Goal: Transaction & Acquisition: Subscribe to service/newsletter

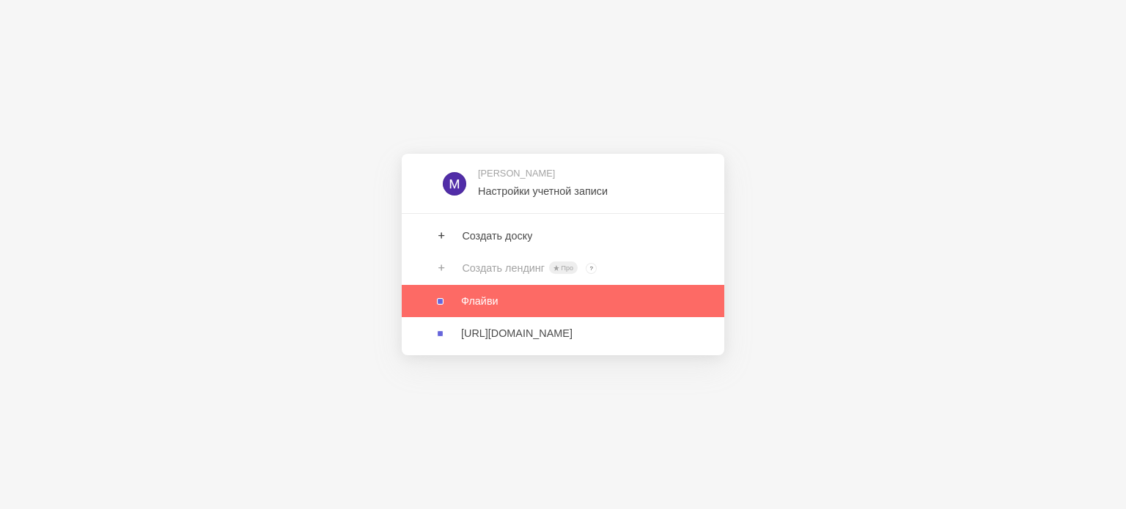
click at [573, 292] on link at bounding box center [563, 301] width 322 height 32
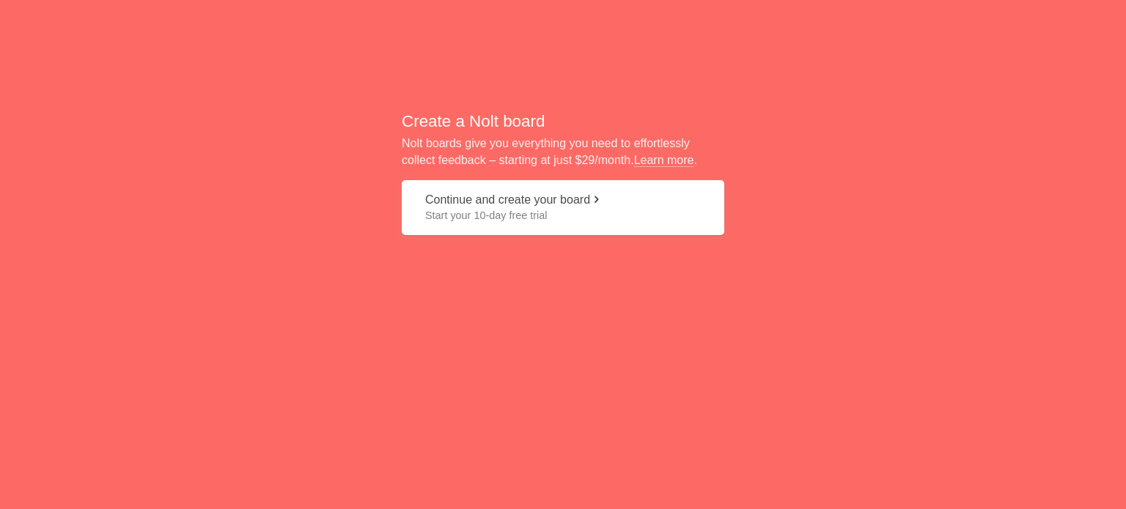
click at [596, 219] on span "Start your 10-day free trial" at bounding box center [563, 215] width 276 height 15
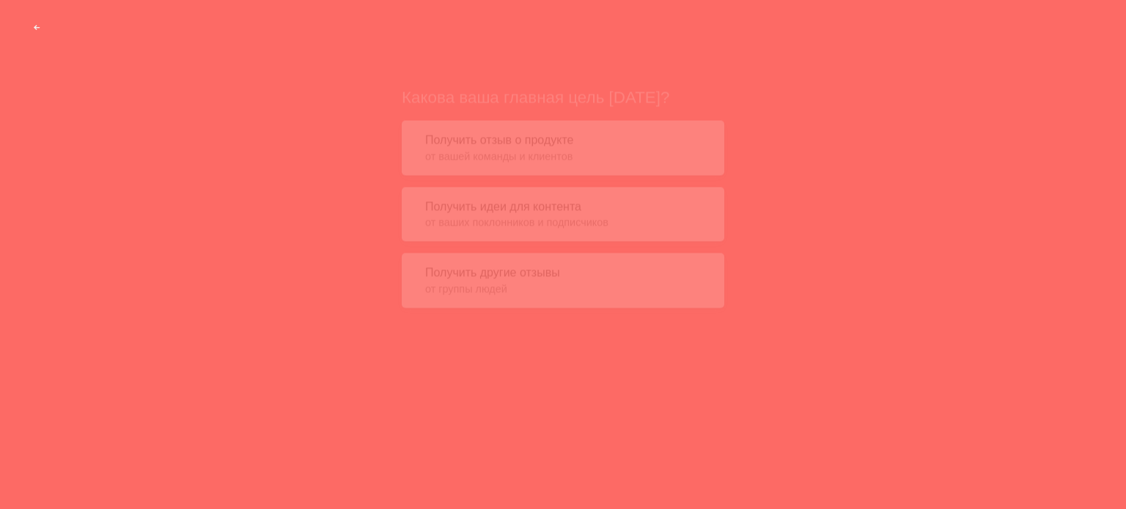
click at [597, 131] on span "от вашей команды и клиентов" at bounding box center [563, 132] width 276 height 15
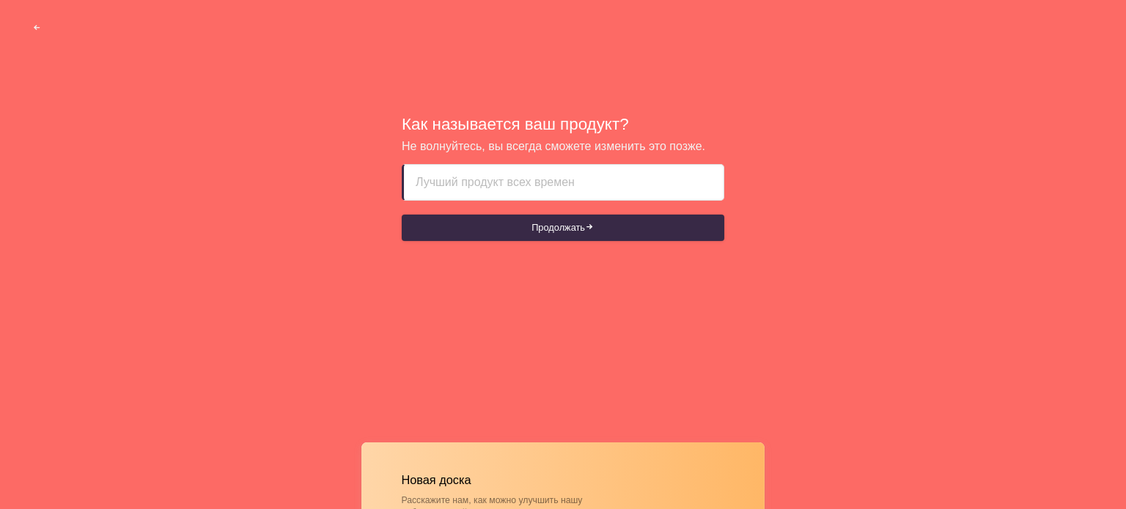
click at [586, 184] on input at bounding box center [564, 182] width 296 height 35
paste input "Flyvi"
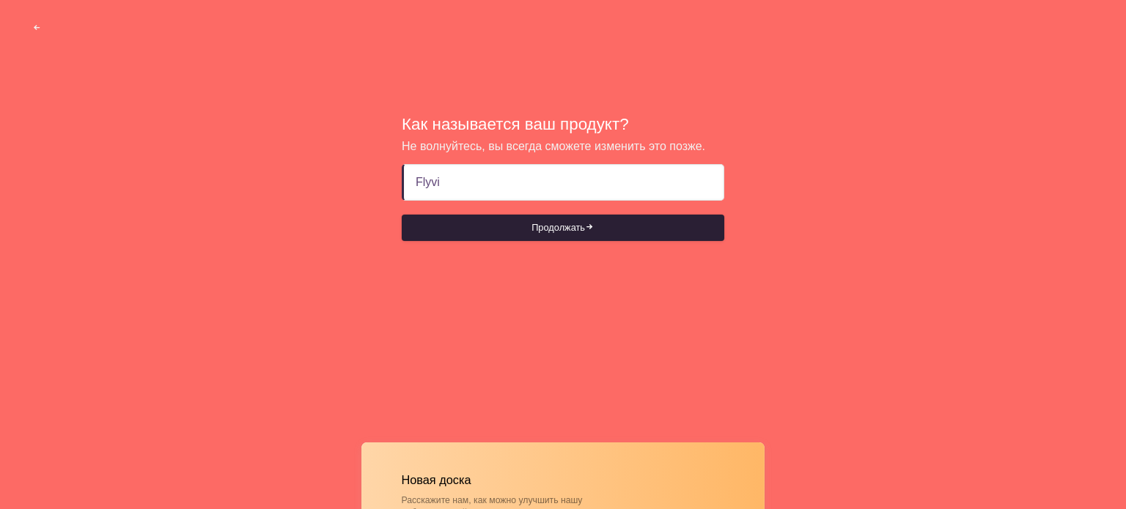
click at [556, 230] on font "Продолжать" at bounding box center [557, 227] width 53 height 11
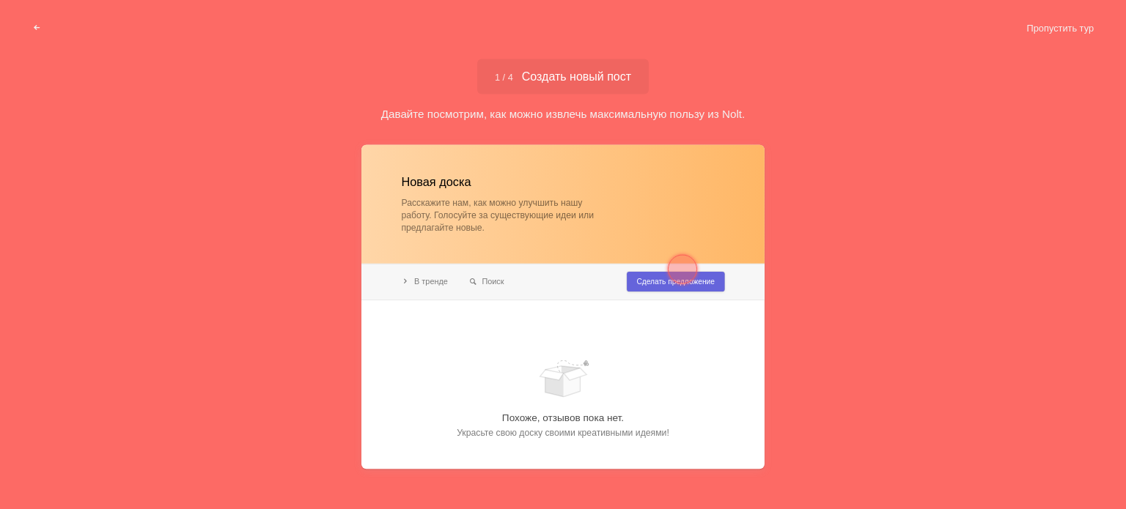
type input "Flyvi"
click at [695, 261] on div at bounding box center [682, 269] width 53 height 53
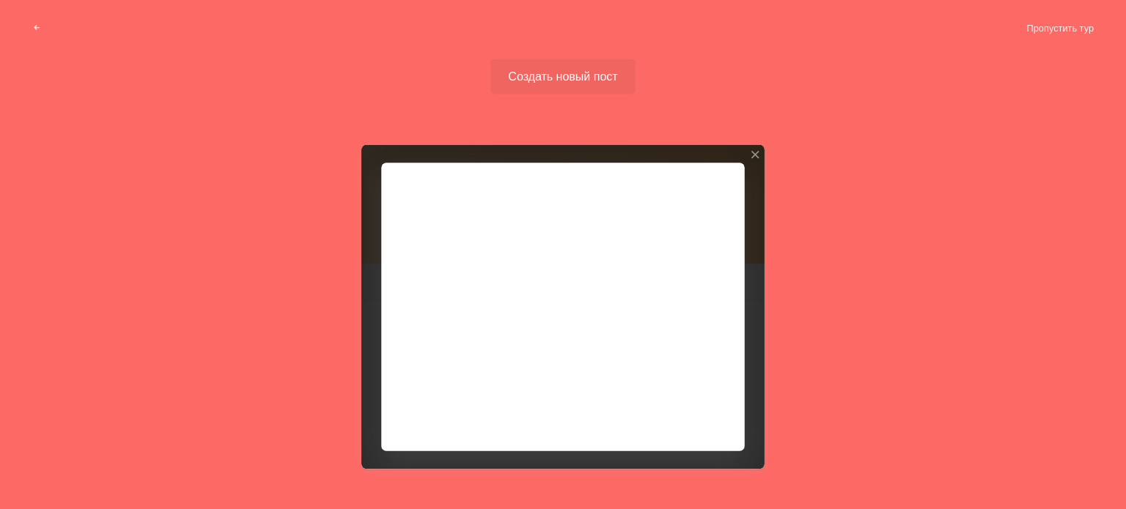
click at [762, 146] on div at bounding box center [562, 306] width 403 height 325
click at [751, 155] on div at bounding box center [755, 154] width 10 height 10
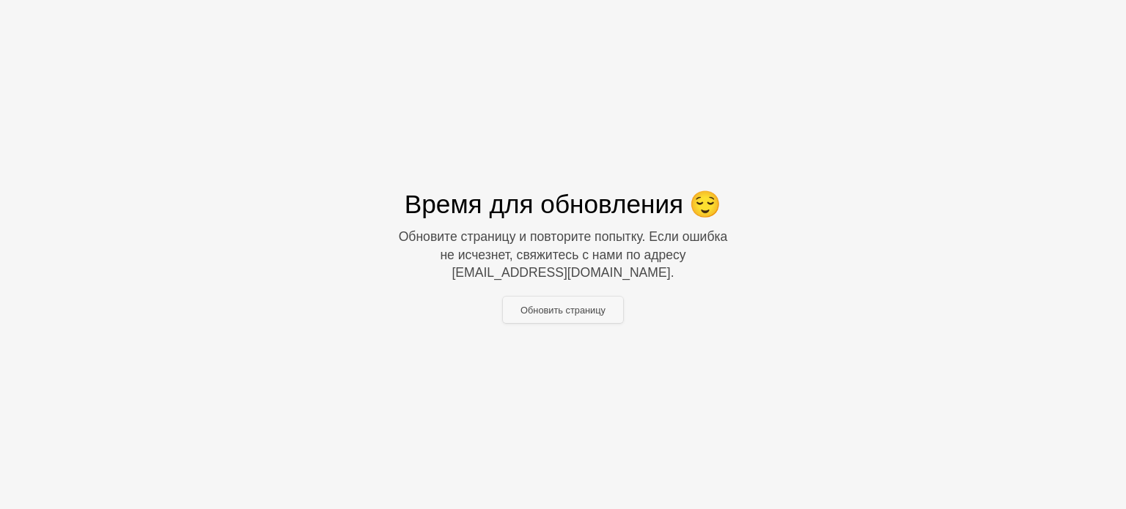
click at [587, 313] on button "Обновить страницу" at bounding box center [563, 310] width 120 height 26
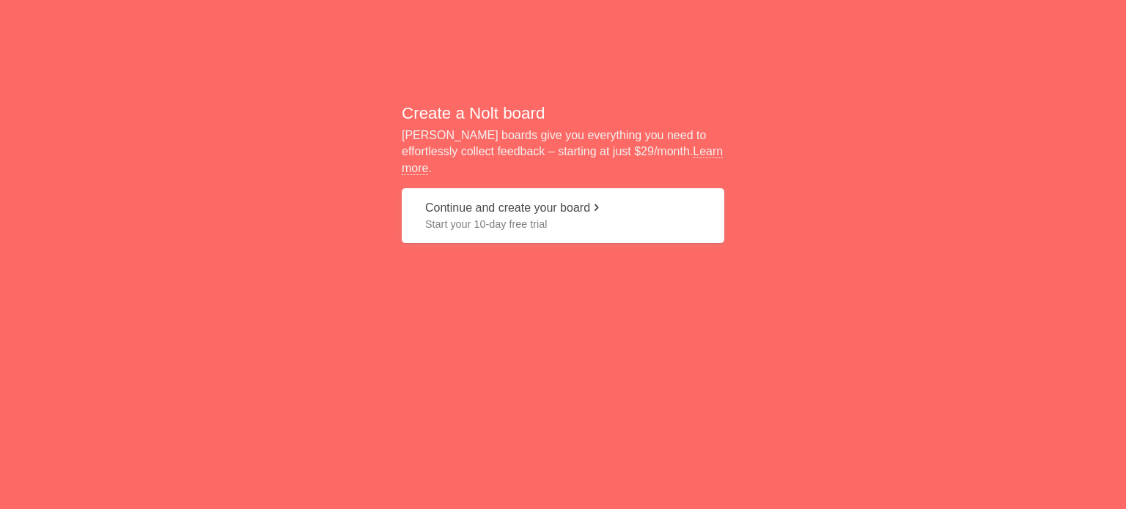
click at [588, 217] on span "Start your 10-day free trial" at bounding box center [563, 224] width 276 height 15
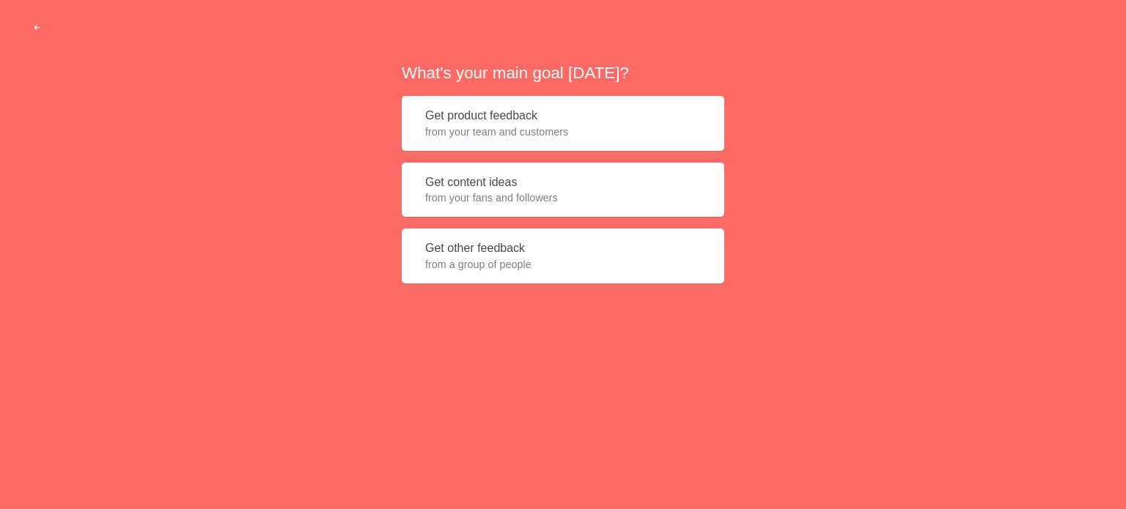
click at [545, 255] on button "Get other feedback from a group of people" at bounding box center [563, 256] width 322 height 55
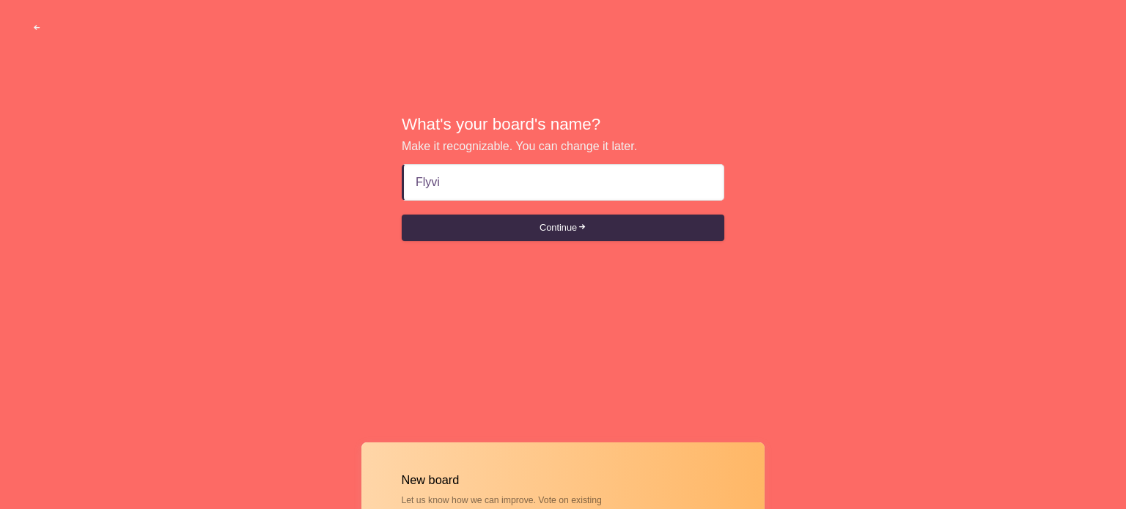
type input "Flyvi"
click at [580, 245] on div "What's your board's name? Make it recognizable. You can change it later. Flyvi …" at bounding box center [563, 178] width 1126 height 357
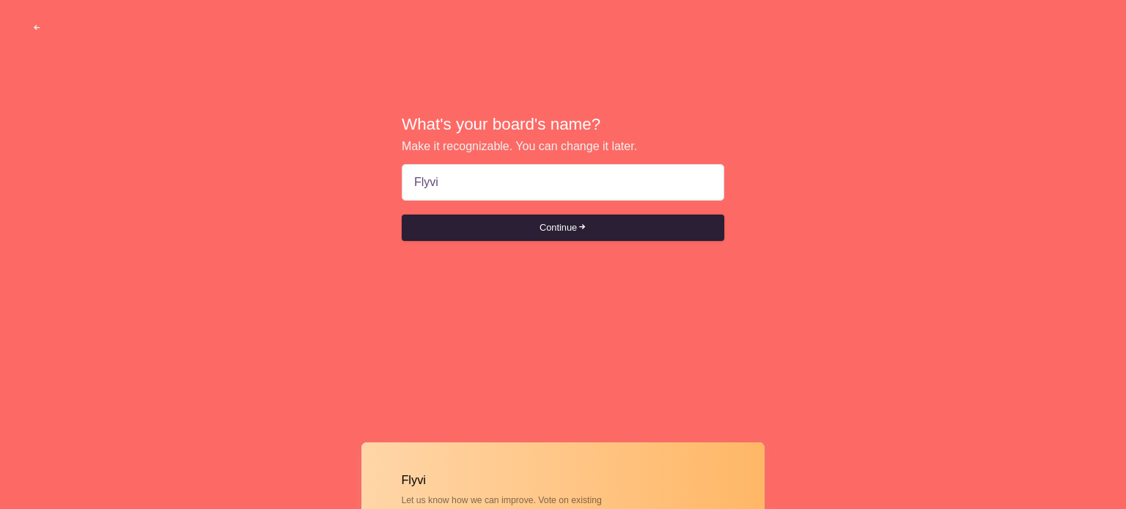
click at [580, 237] on button "Continue" at bounding box center [563, 228] width 322 height 26
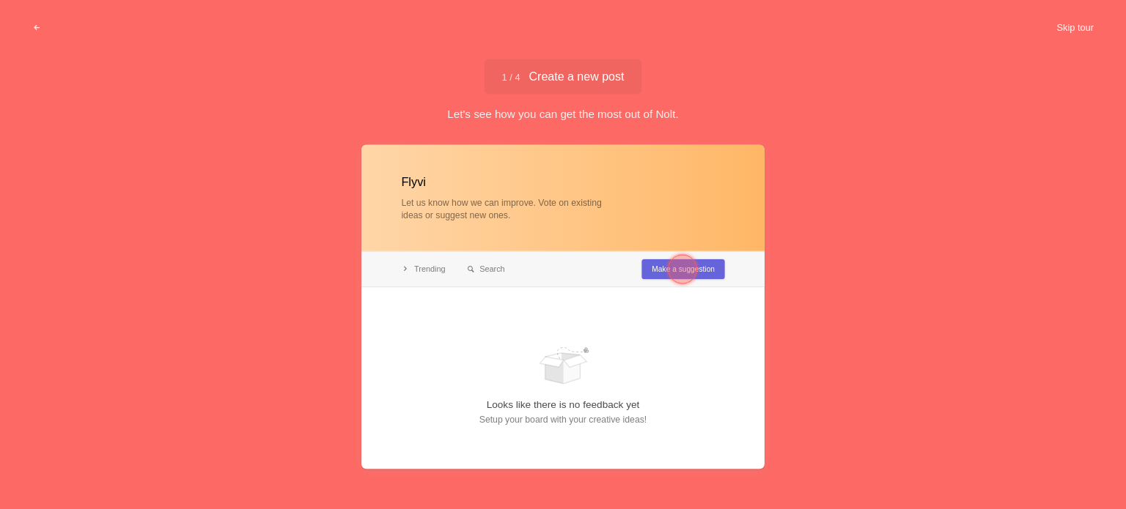
click at [1057, 29] on button "Skip tour" at bounding box center [1074, 28] width 73 height 26
